Goal: Task Accomplishment & Management: Manage account settings

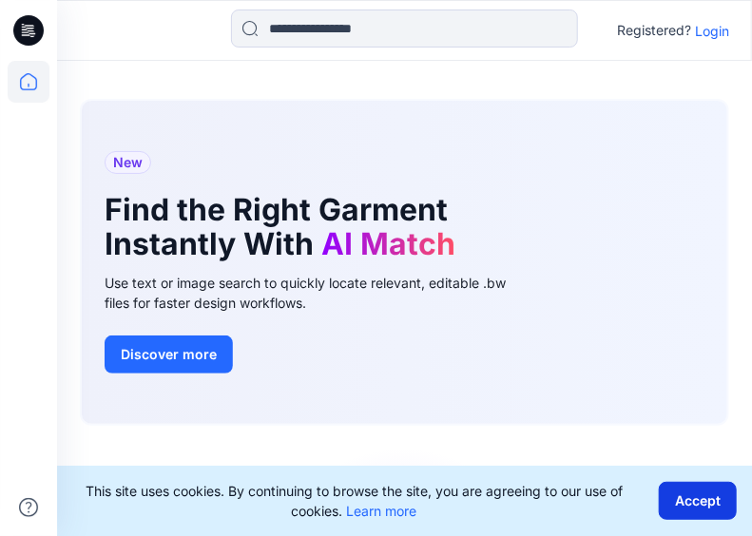
click at [709, 508] on button "Accept" at bounding box center [698, 501] width 78 height 38
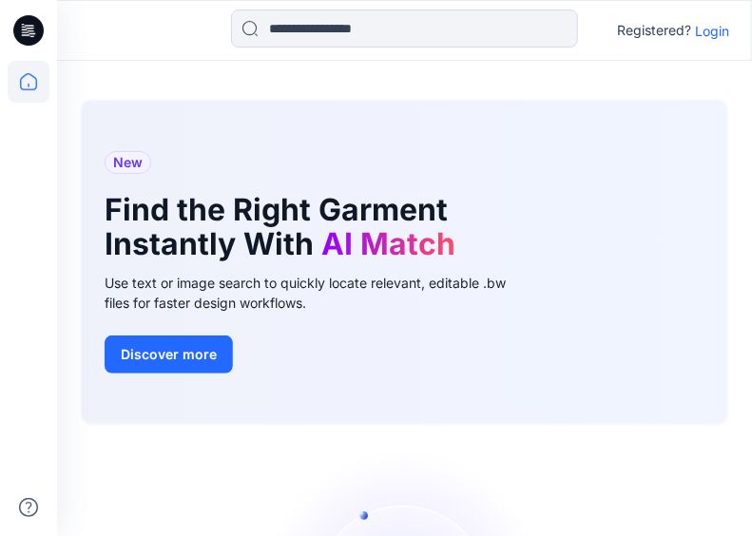
click at [715, 33] on p "Login" at bounding box center [712, 31] width 34 height 20
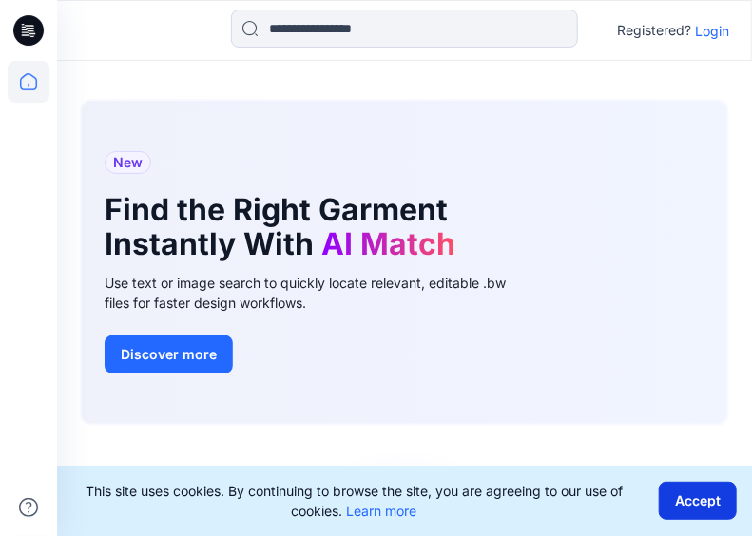
click at [714, 513] on button "Accept" at bounding box center [698, 501] width 78 height 38
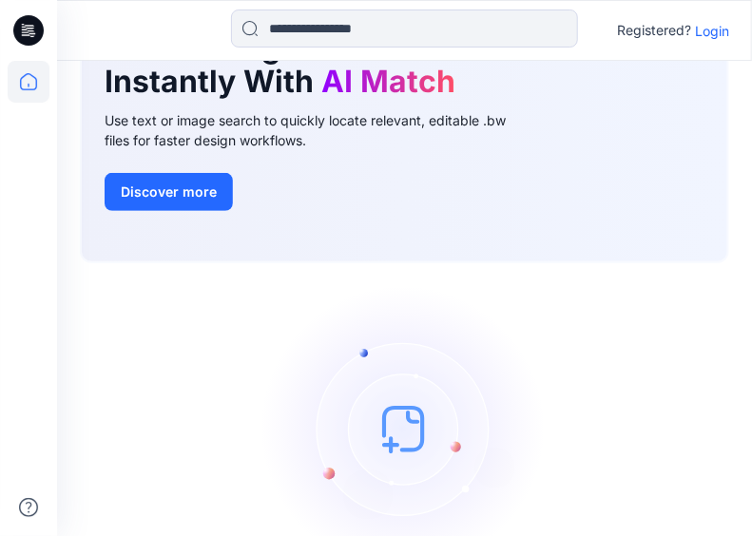
scroll to position [277, 0]
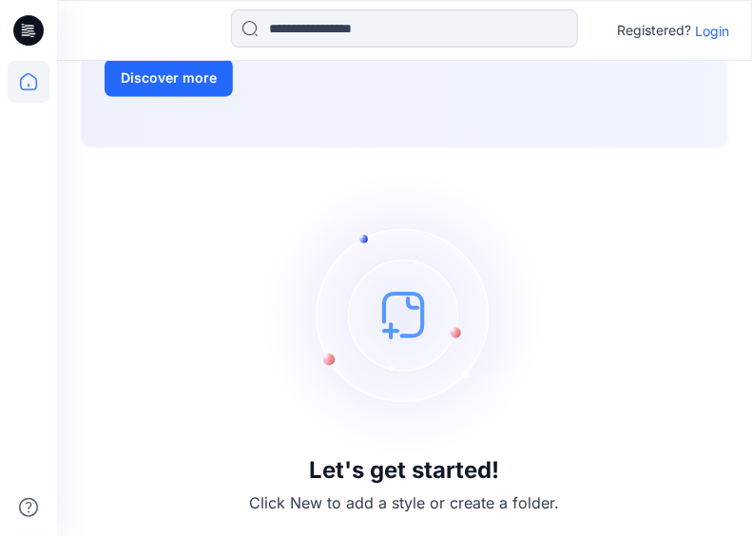
click at [711, 32] on p "Login" at bounding box center [712, 31] width 34 height 20
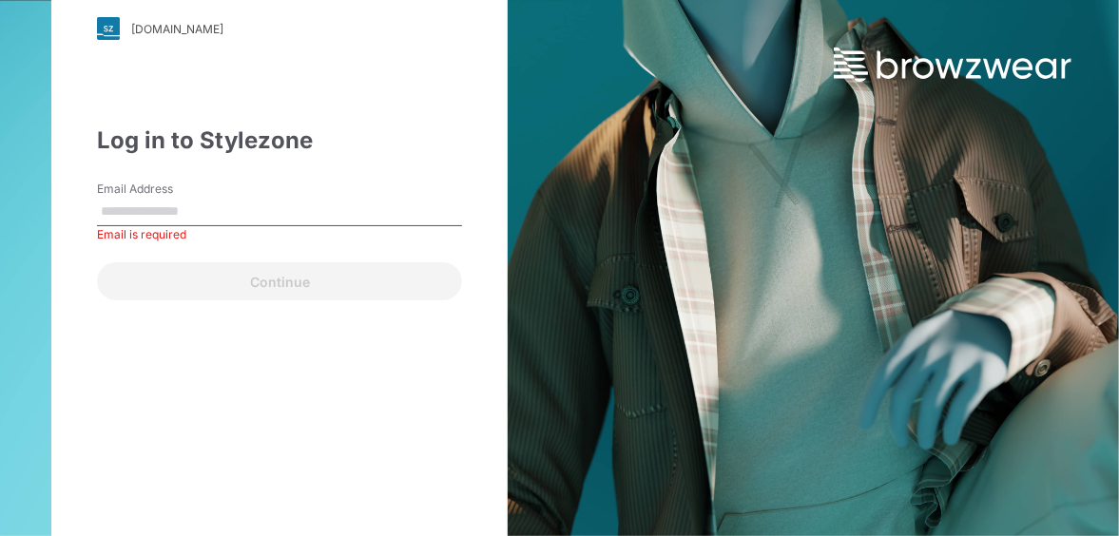
click at [300, 204] on input "Email Address" at bounding box center [279, 212] width 365 height 29
type input "**********"
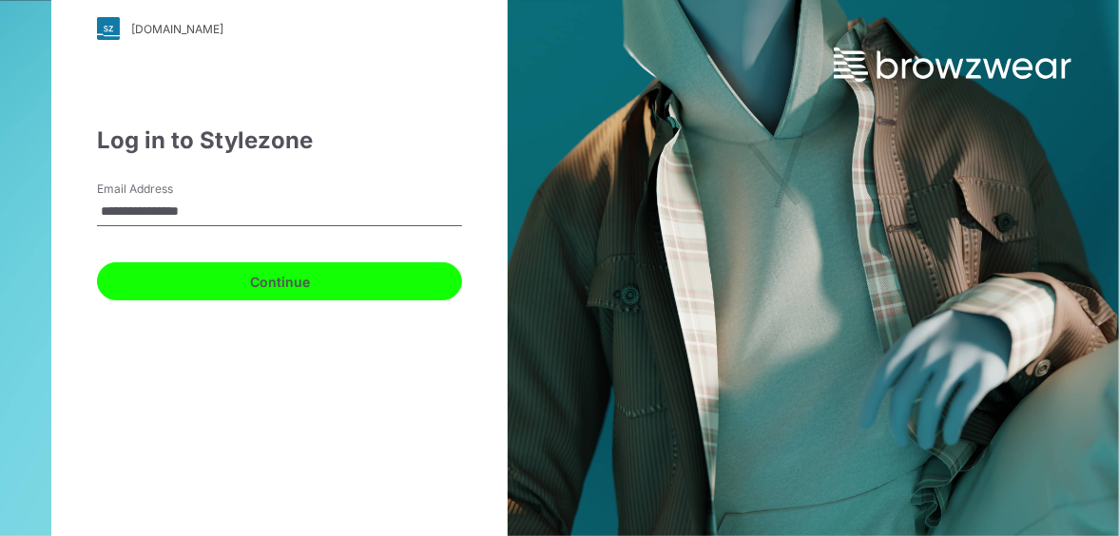
click at [264, 277] on button "Continue" at bounding box center [279, 281] width 365 height 38
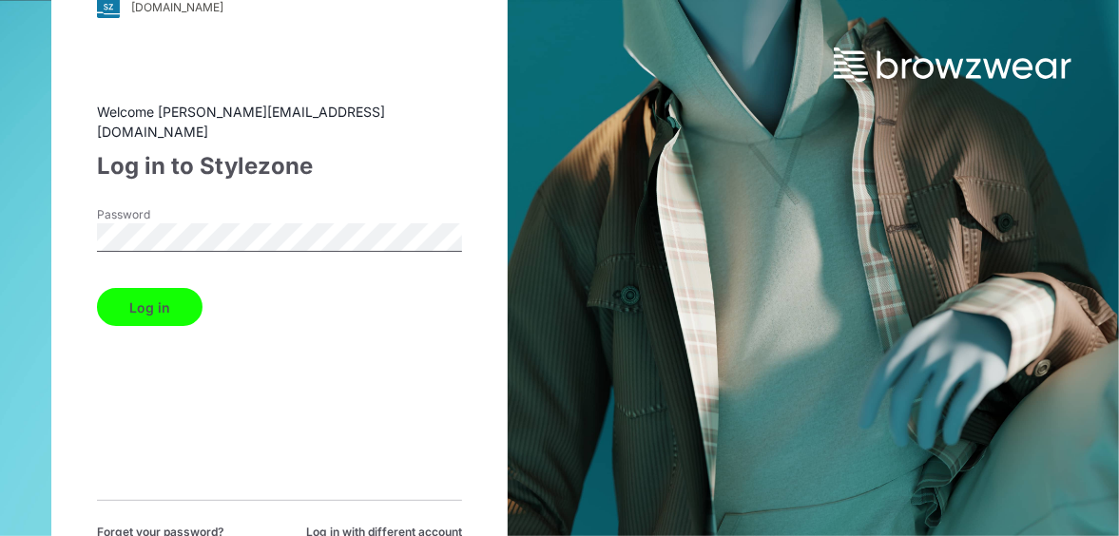
click at [128, 296] on button "Log in" at bounding box center [150, 307] width 106 height 38
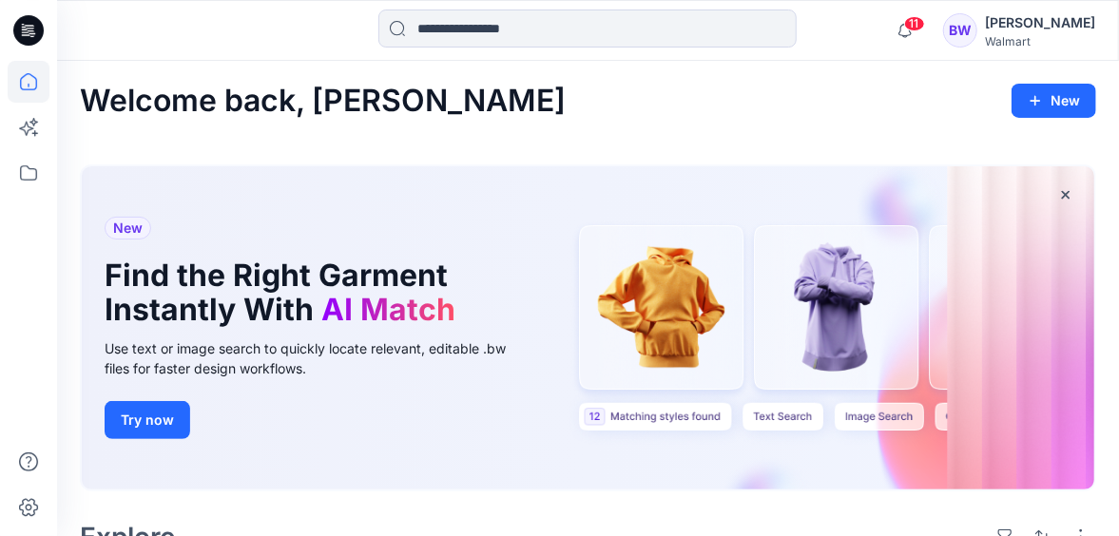
click at [751, 26] on div "Betty Wason" at bounding box center [1040, 22] width 110 height 23
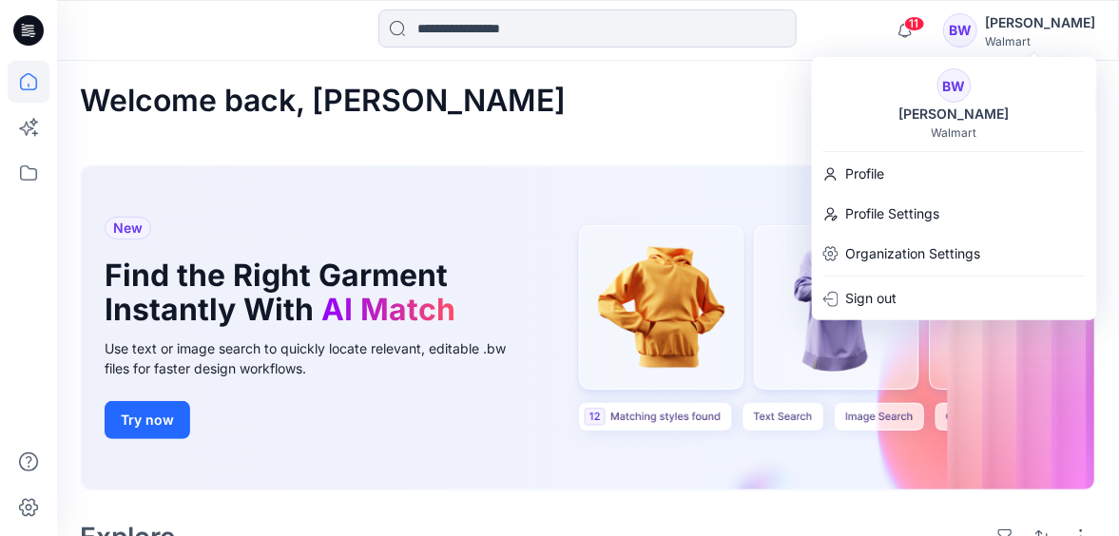
click at [744, 149] on div "New Find the Right Garment Instantly With AI Match Use text or image search to …" at bounding box center [588, 331] width 1017 height 365
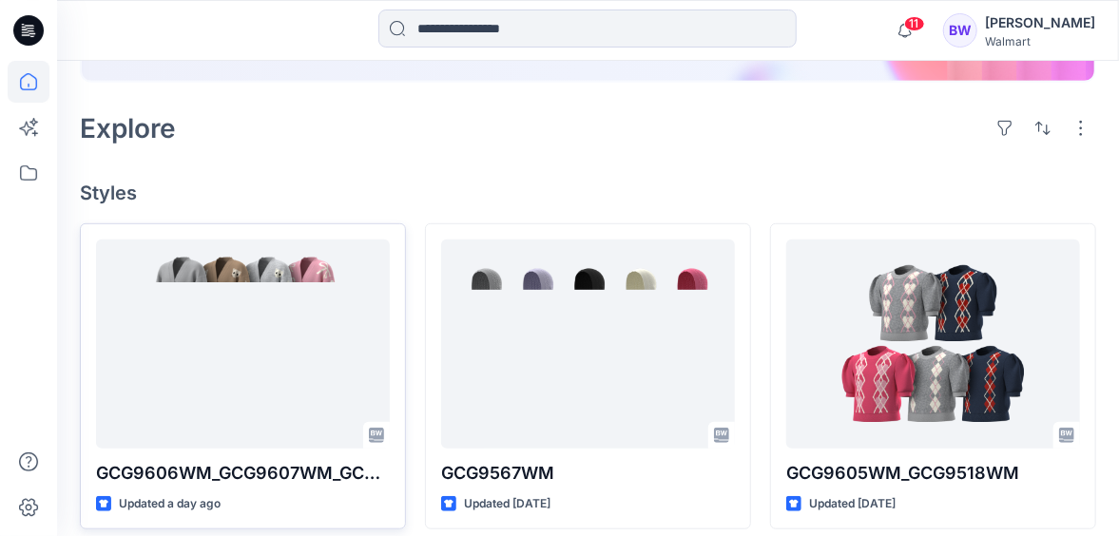
scroll to position [571, 0]
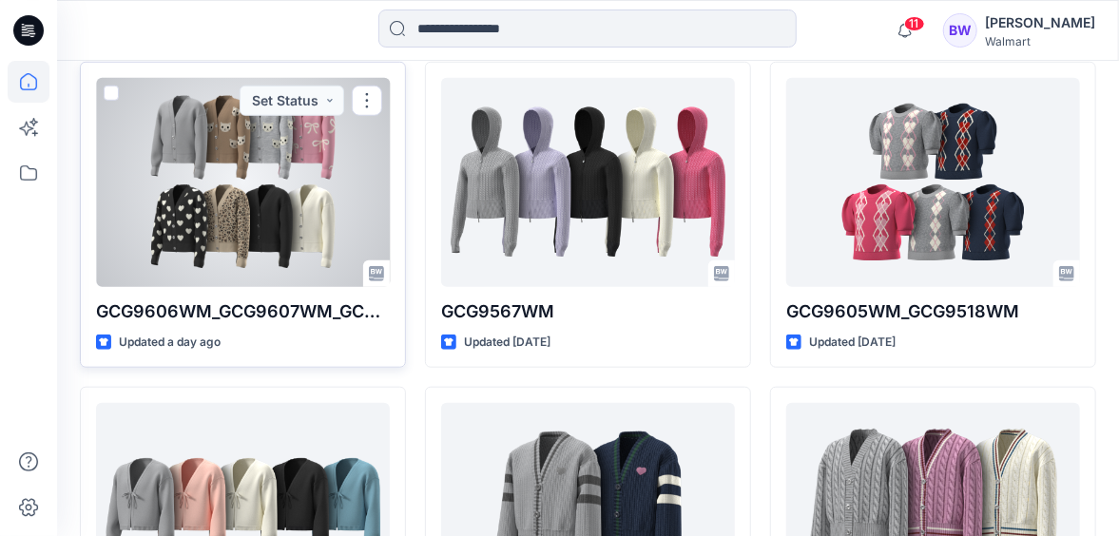
click at [183, 250] on div at bounding box center [243, 182] width 294 height 209
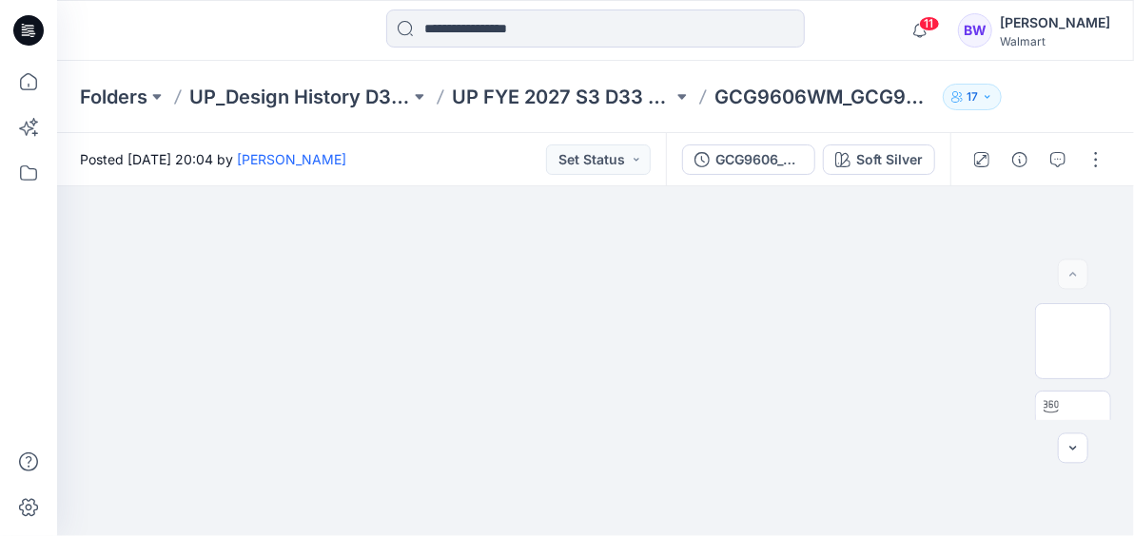
click at [751, 40] on div "Walmart" at bounding box center [1055, 41] width 110 height 14
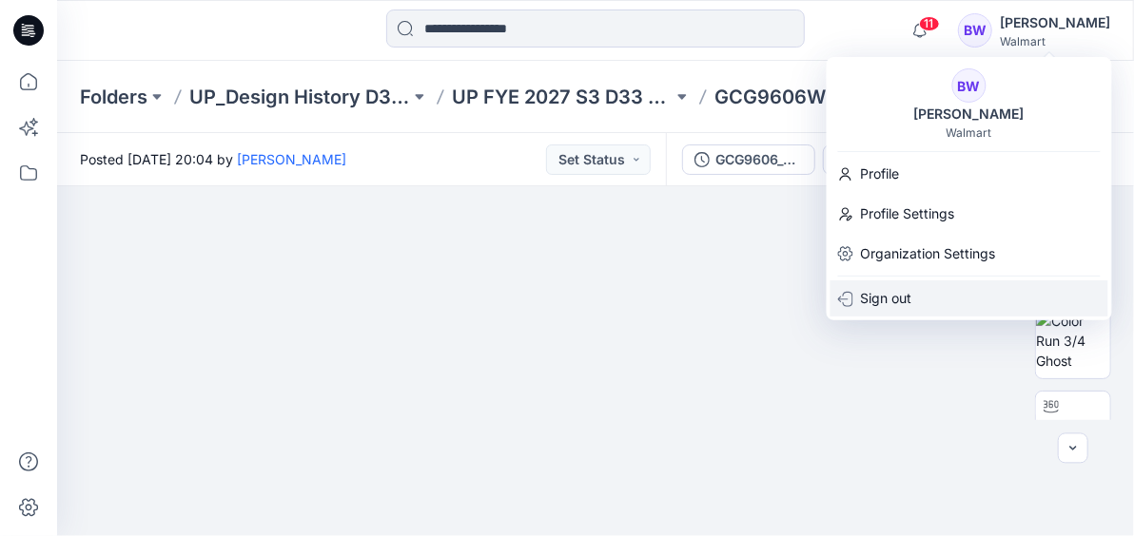
click at [751, 296] on div "Sign out" at bounding box center [969, 299] width 278 height 36
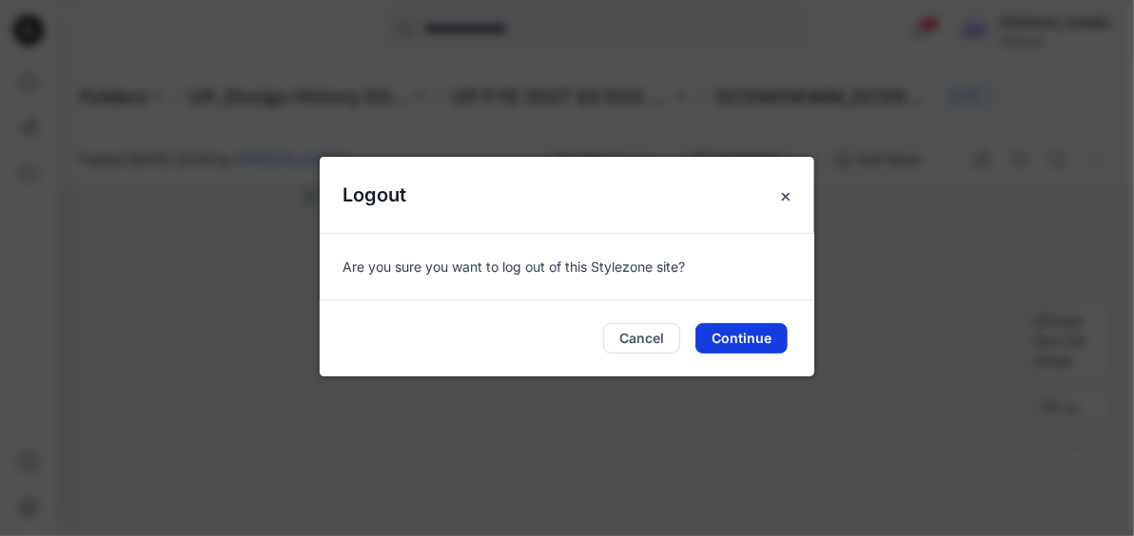
click at [748, 343] on button "Continue" at bounding box center [741, 338] width 92 height 30
